Goal: Navigation & Orientation: Find specific page/section

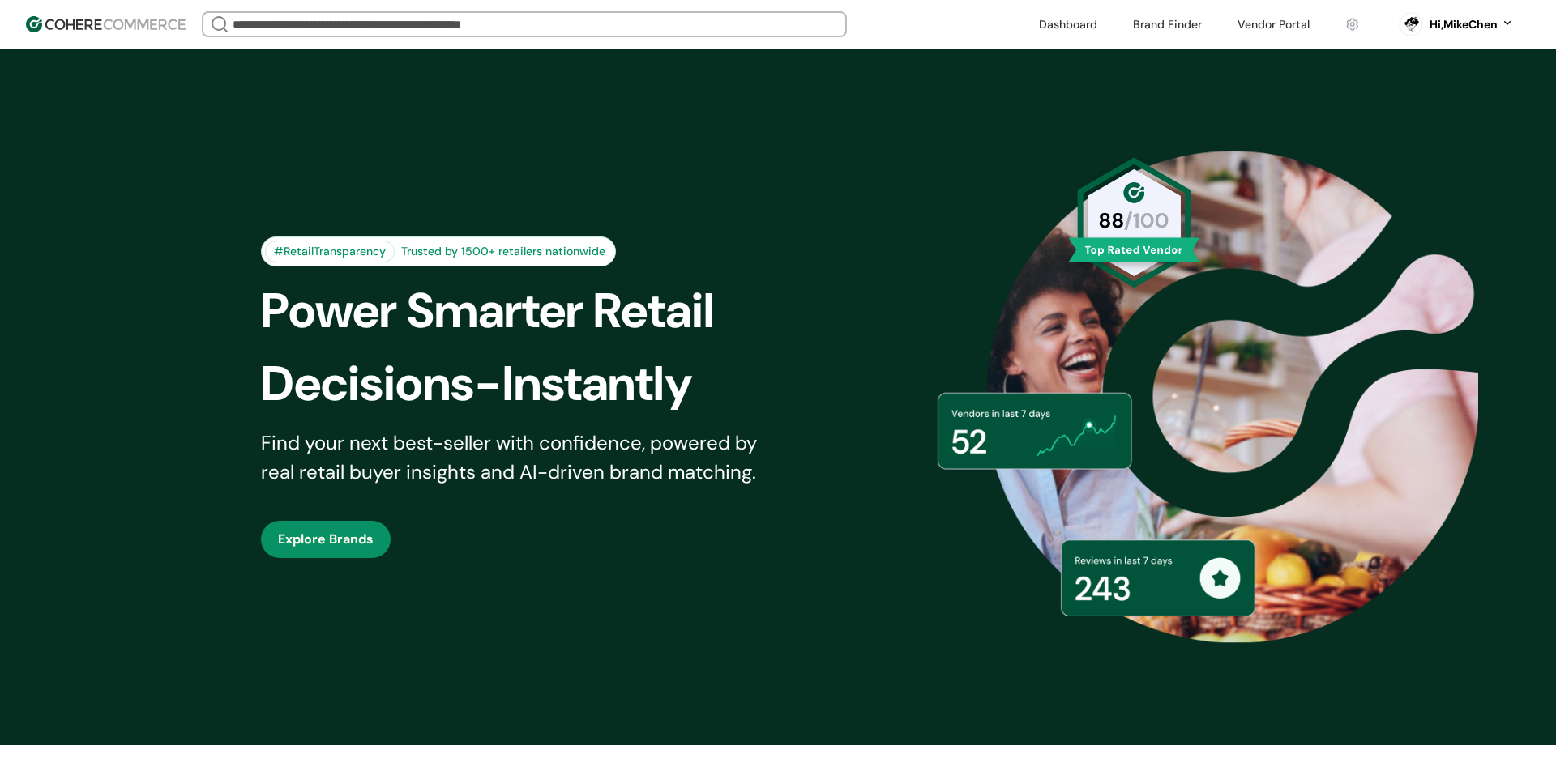
click at [500, 29] on input "search" at bounding box center [524, 24] width 590 height 23
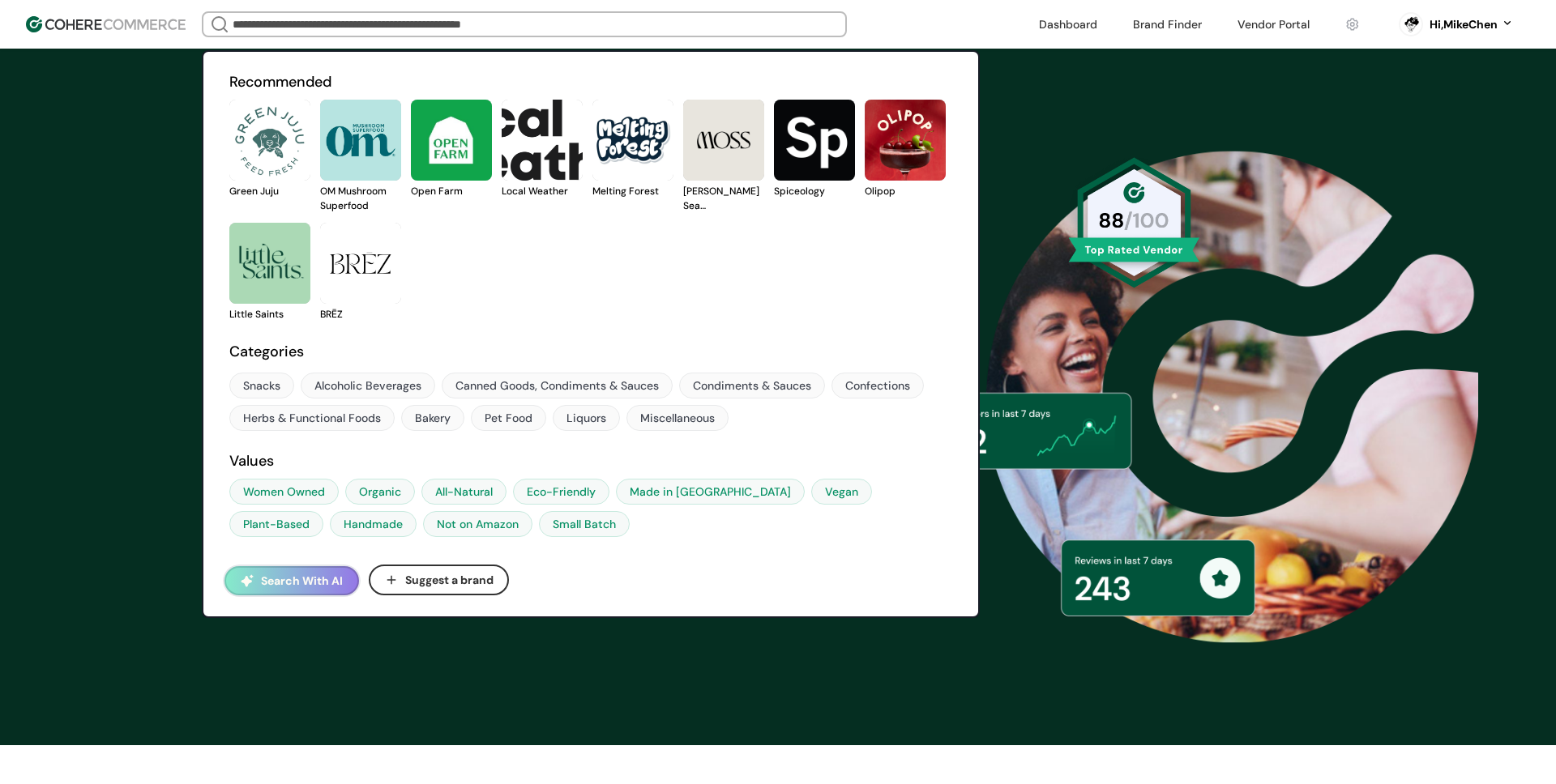
click at [229, 321] on link at bounding box center [229, 321] width 0 height 0
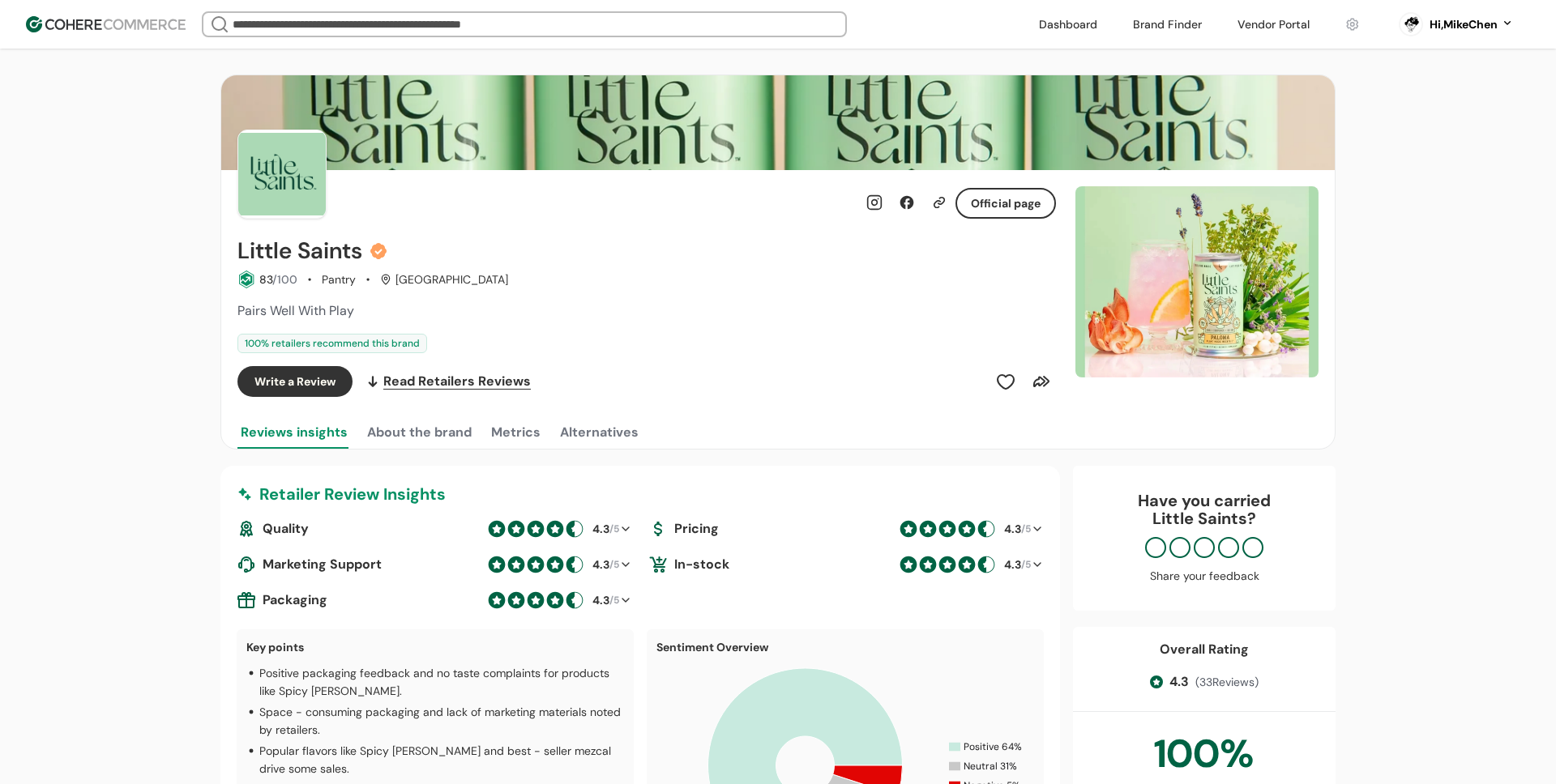
click at [135, 19] on img at bounding box center [106, 24] width 160 height 16
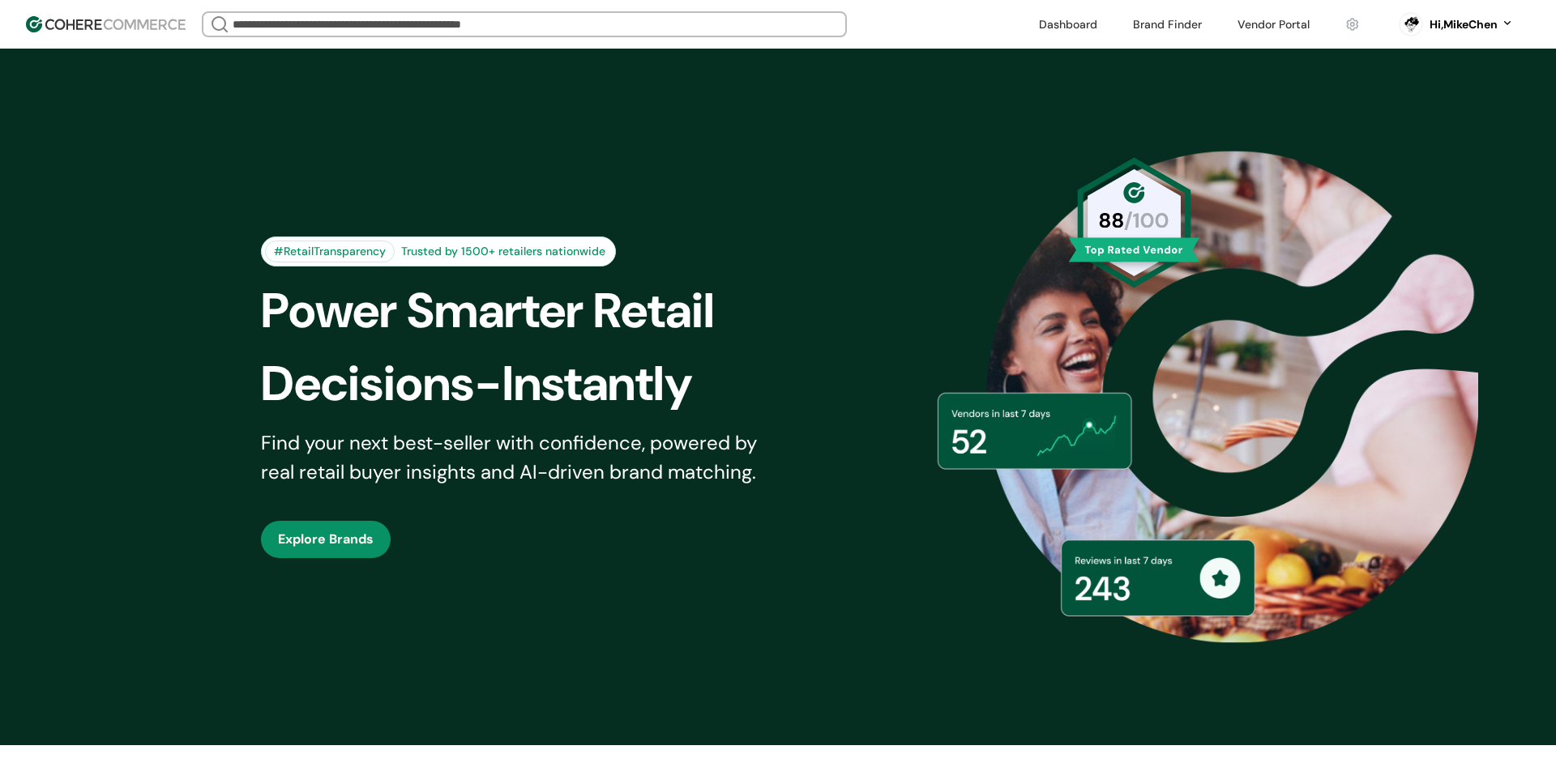
click at [1170, 25] on link at bounding box center [1168, 24] width 88 height 24
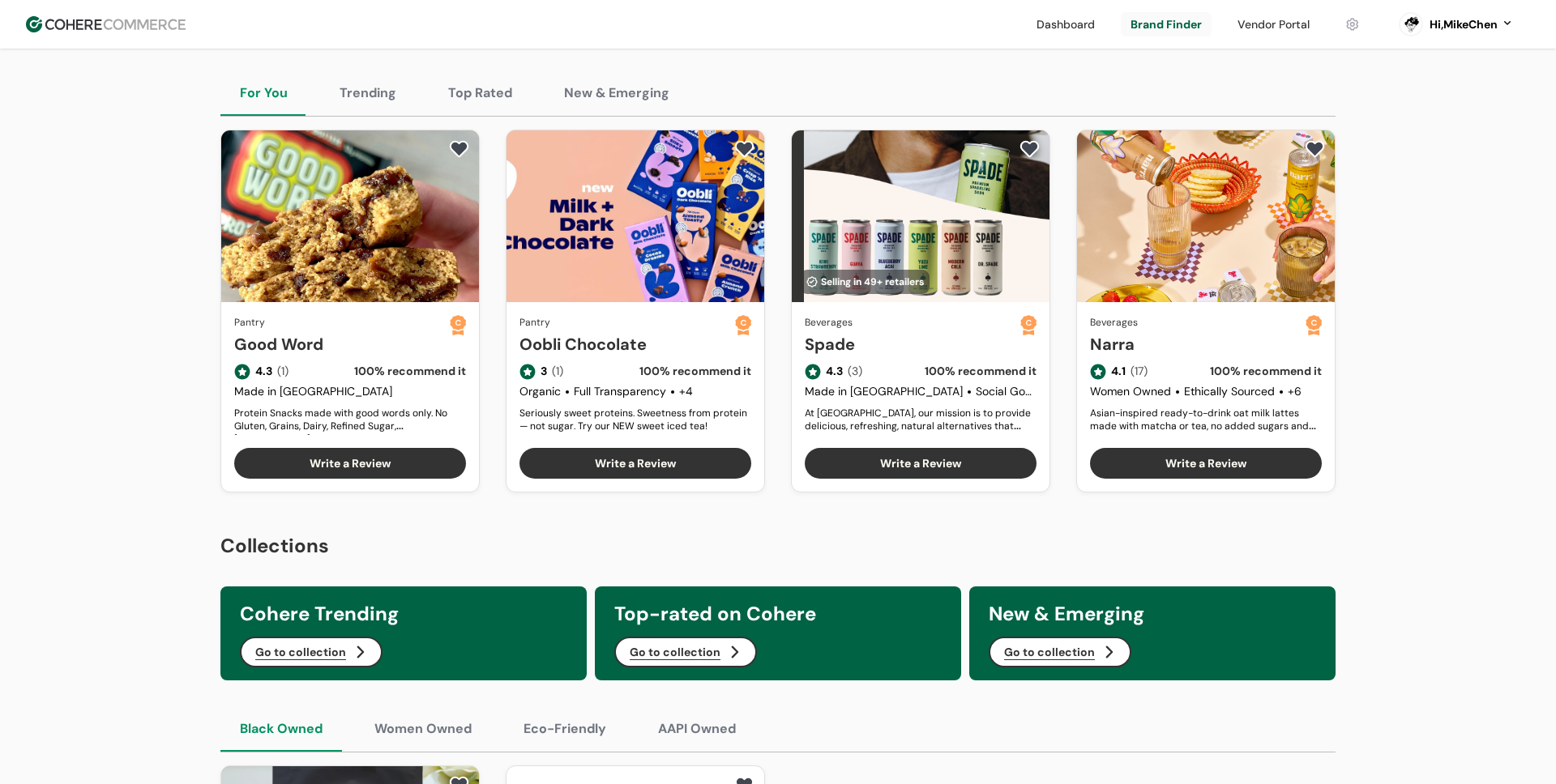
scroll to position [237, 0]
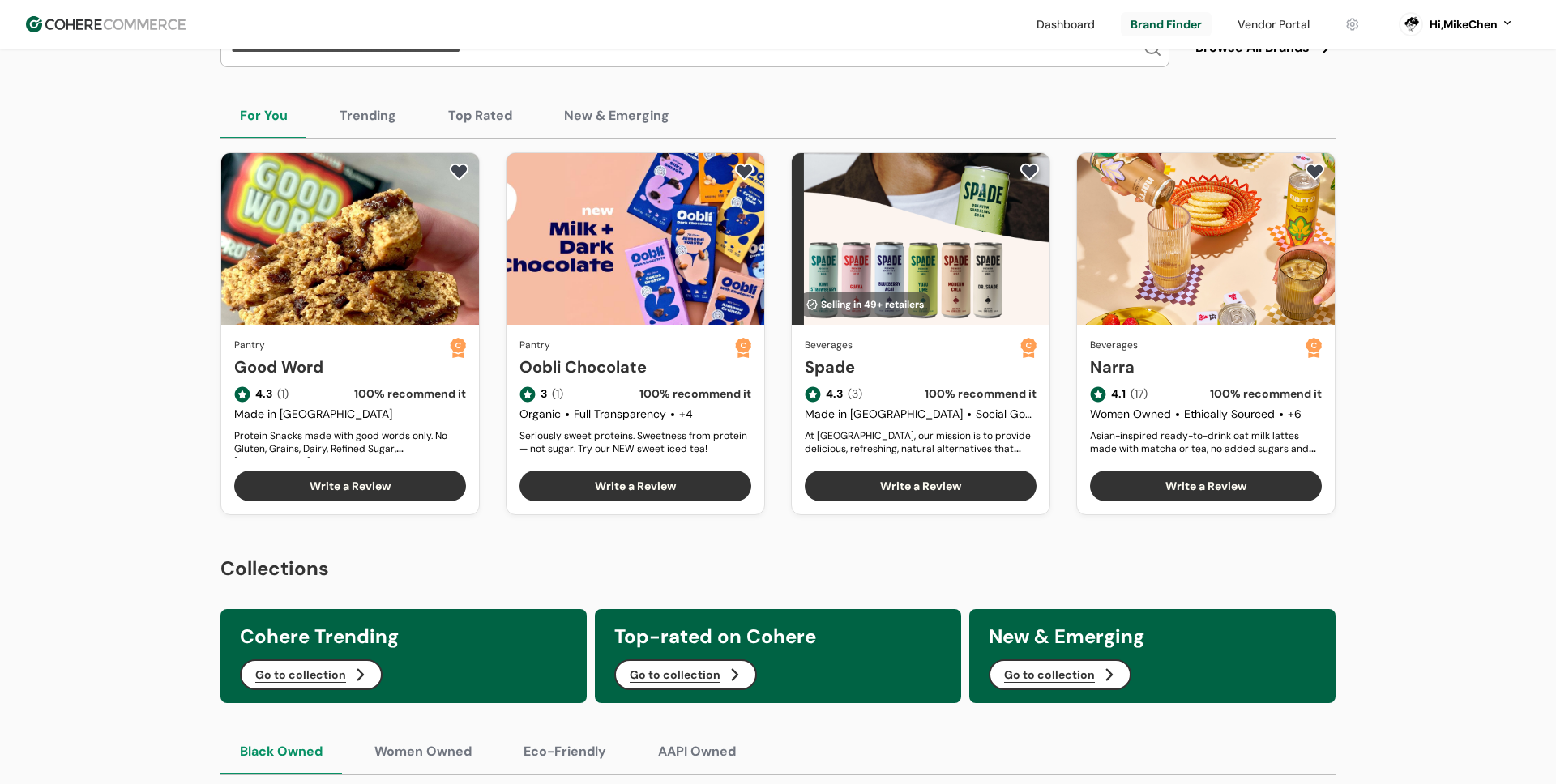
click at [618, 126] on button "New & Emerging" at bounding box center [616, 116] width 144 height 46
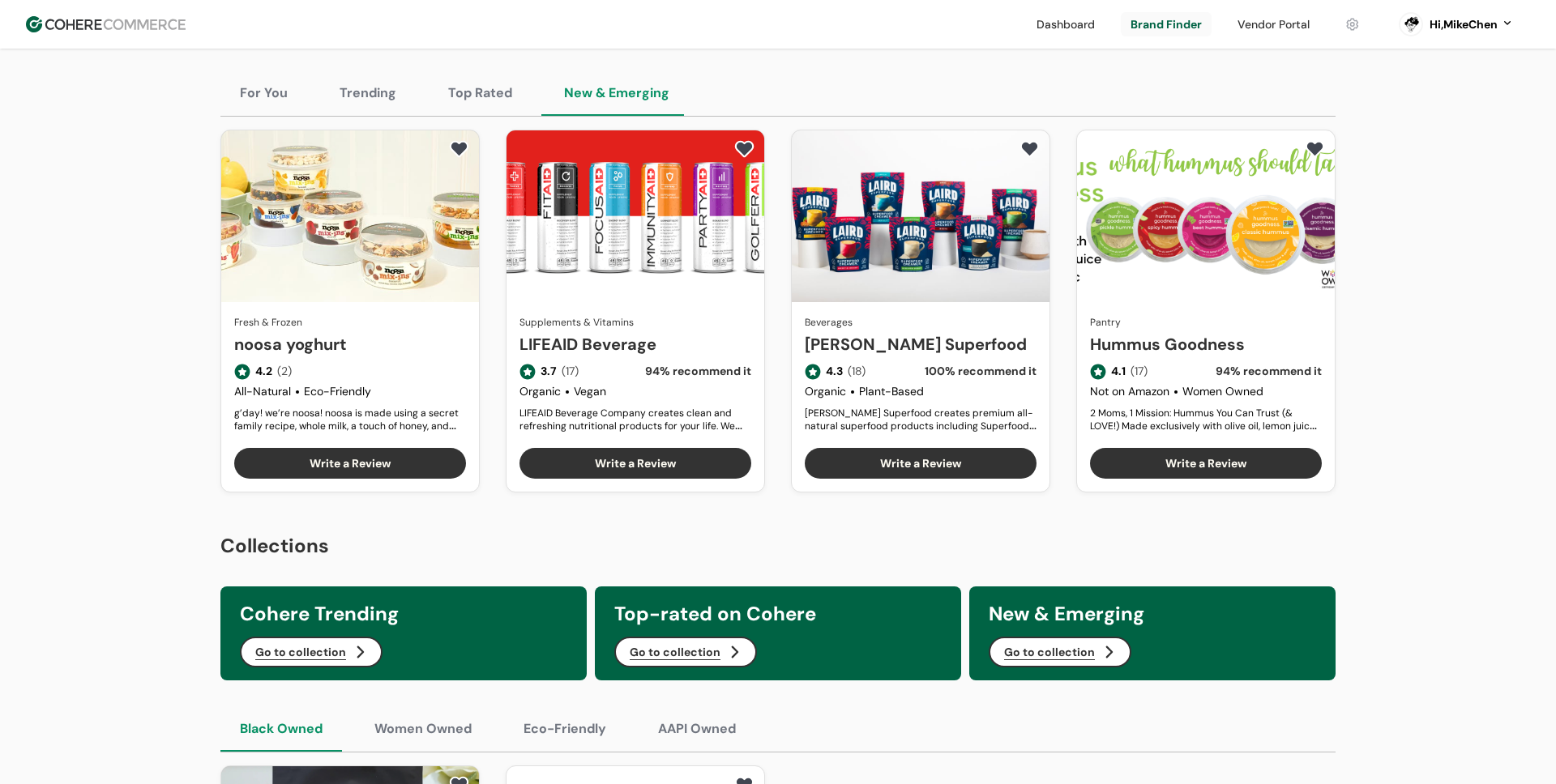
scroll to position [269, 0]
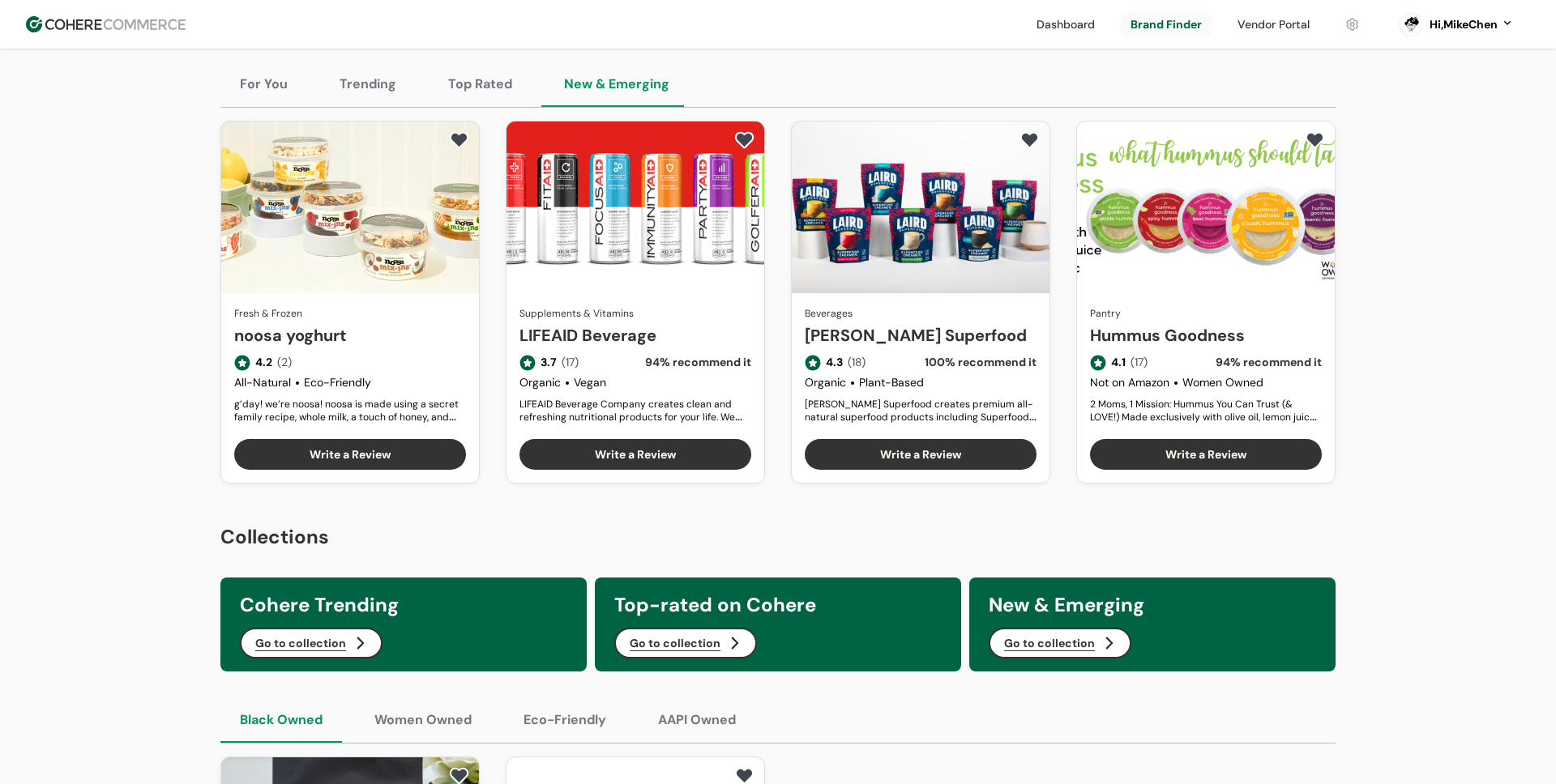
click at [481, 85] on button "Top Rated" at bounding box center [480, 84] width 103 height 46
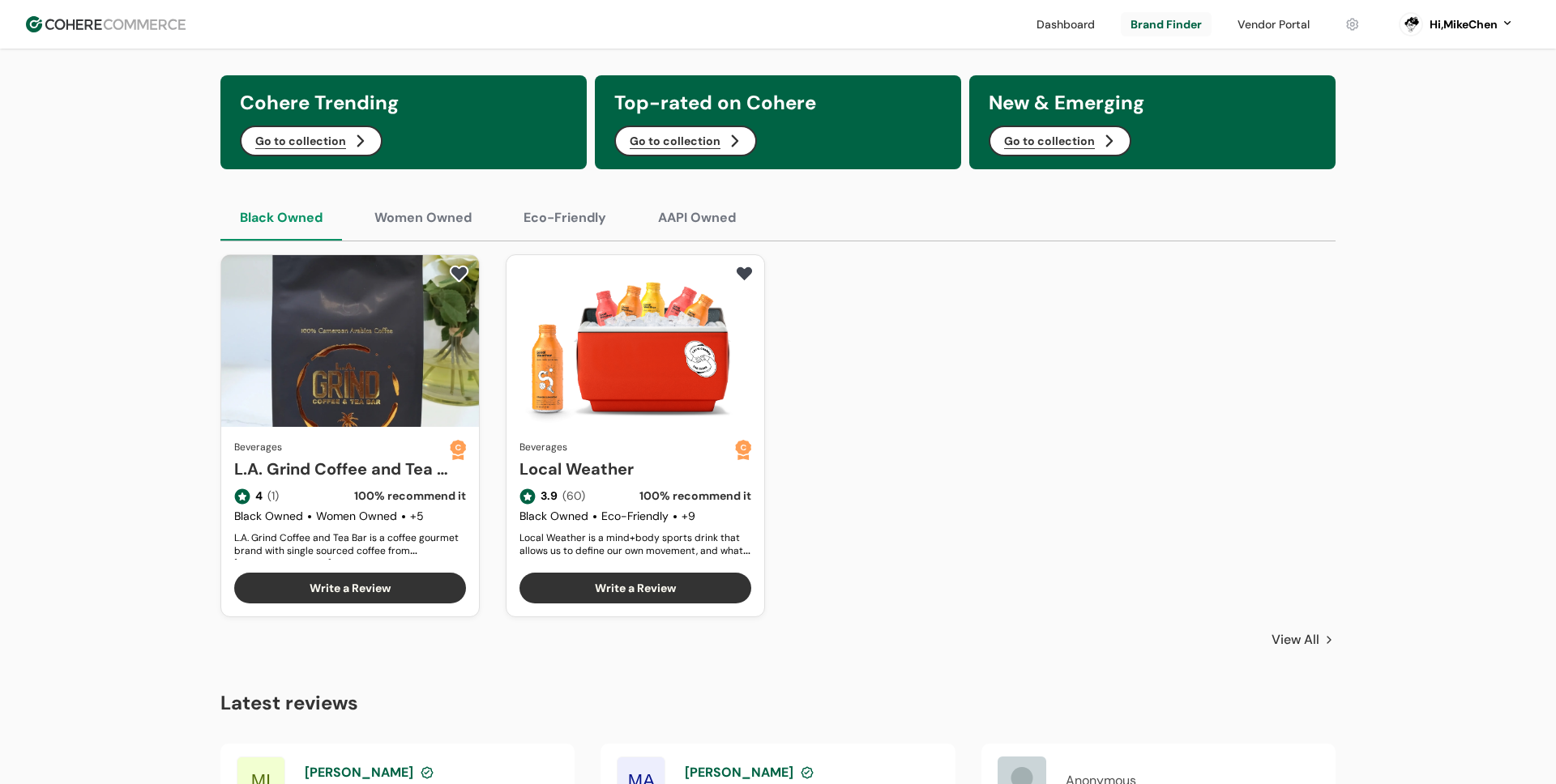
scroll to position [776, 0]
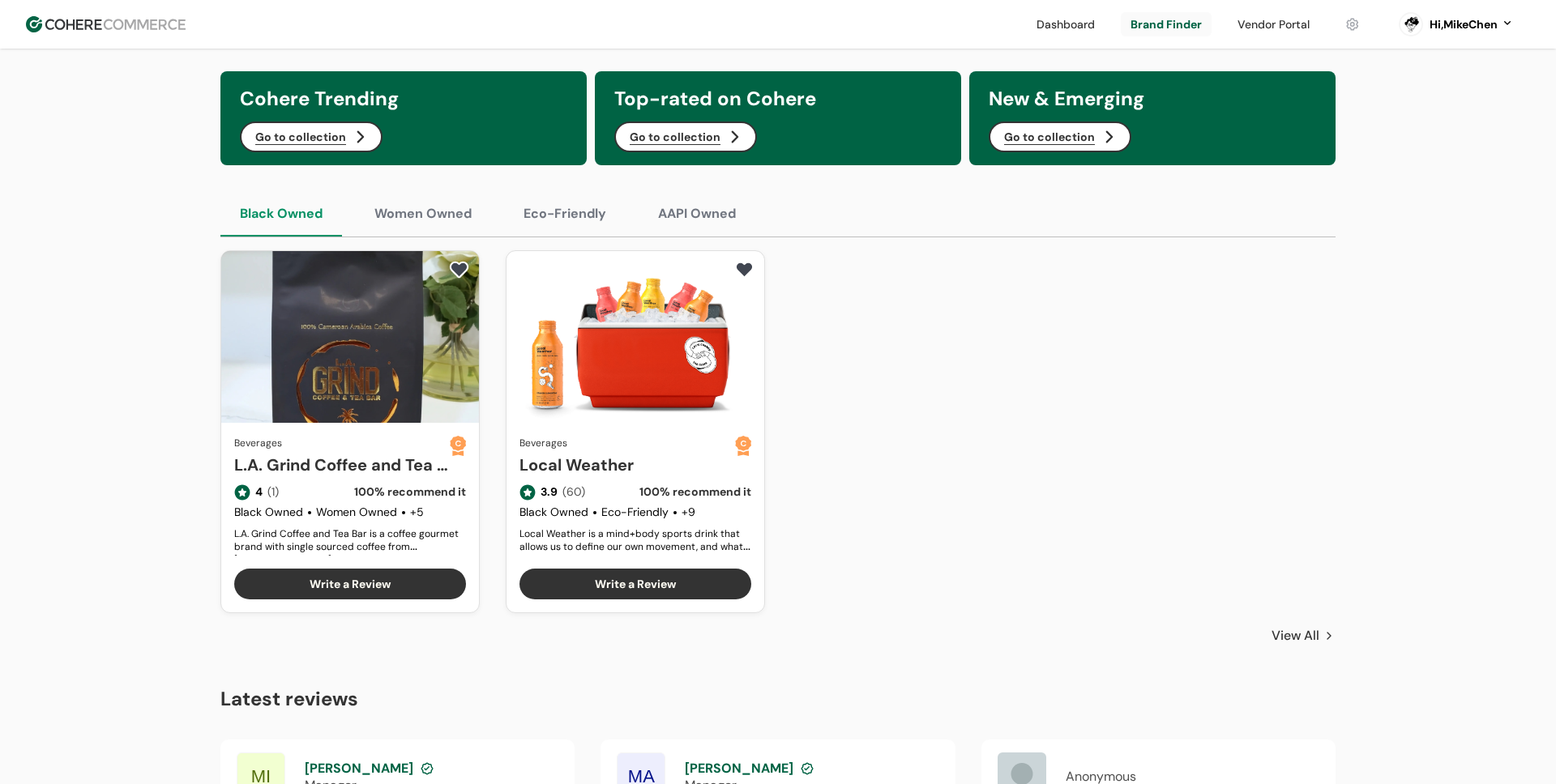
click at [560, 211] on button "Eco-Friendly" at bounding box center [565, 214] width 122 height 46
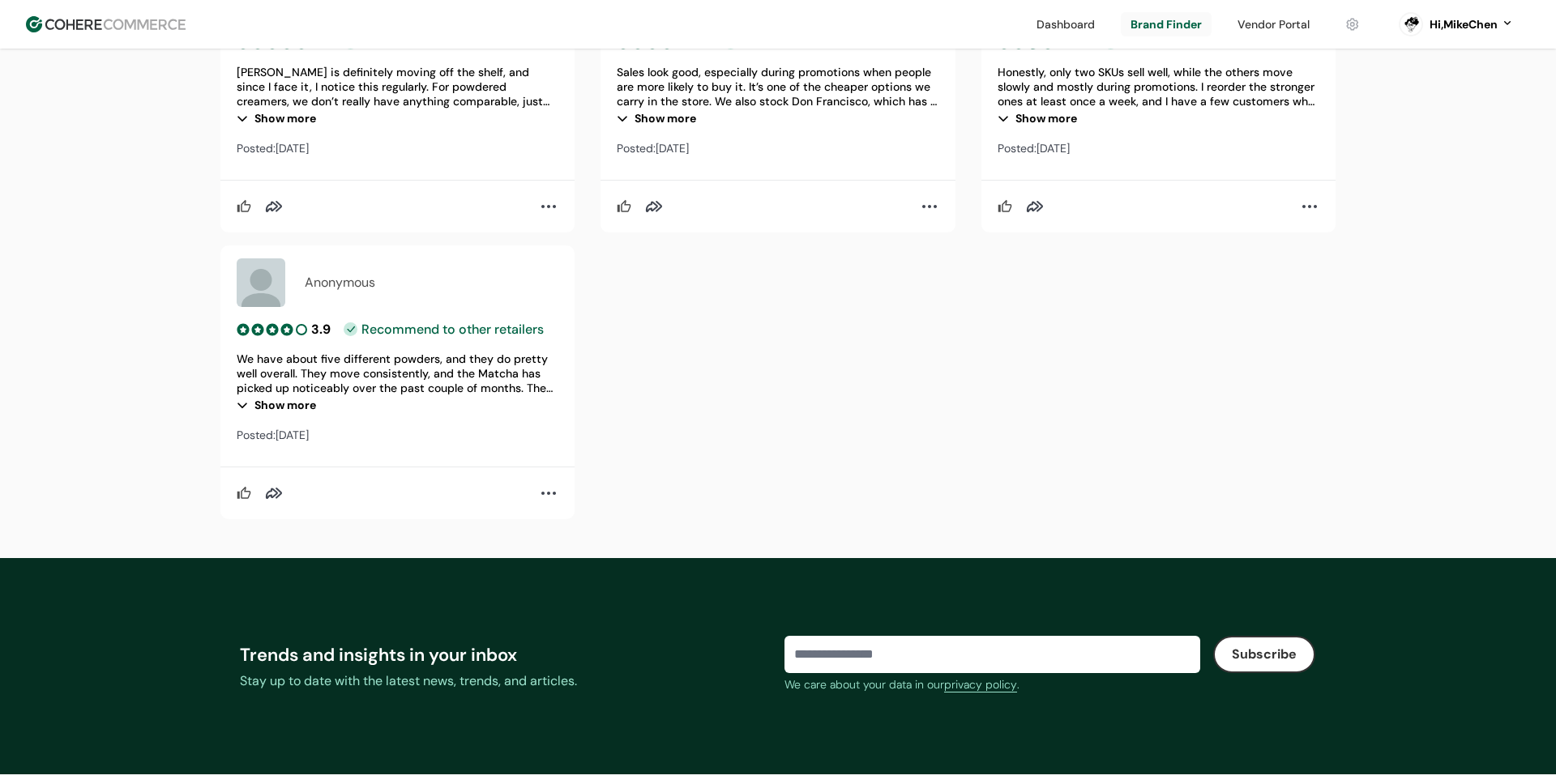
scroll to position [2133, 0]
